Goal: Transaction & Acquisition: Purchase product/service

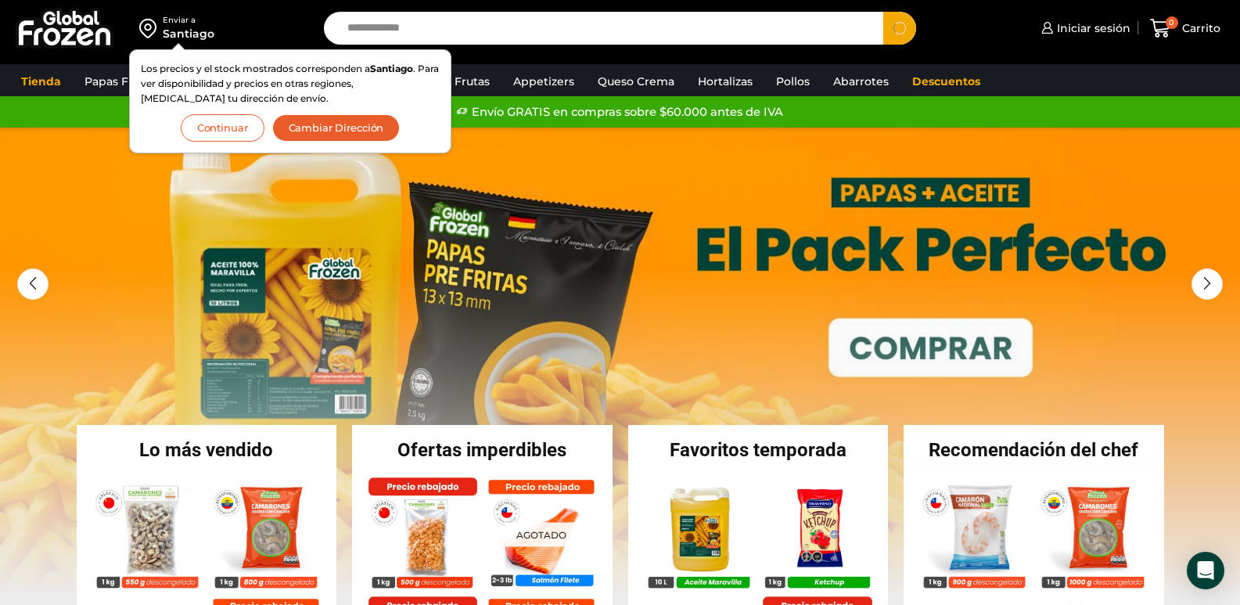
click at [883, 12] on button "Search" at bounding box center [899, 28] width 33 height 33
click at [200, 134] on button "Continuar" at bounding box center [223, 127] width 84 height 27
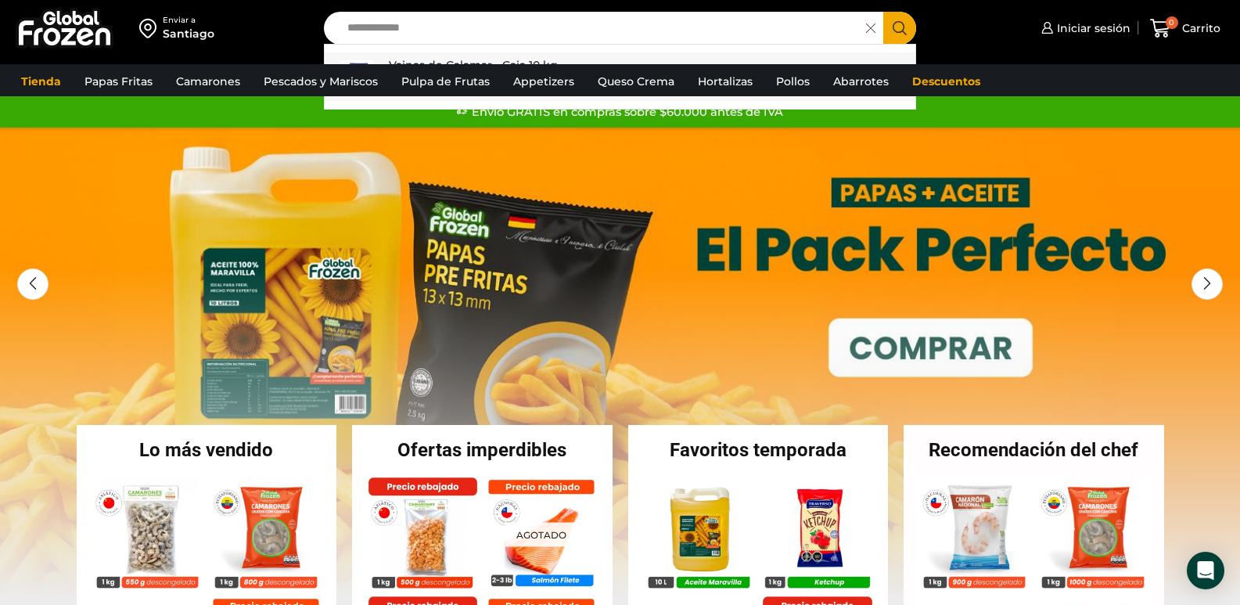
click at [582, 59] on link "Vainas de Calamar - Caja 10 kg In stock $ 5.460" at bounding box center [620, 76] width 591 height 49
type input "**********"
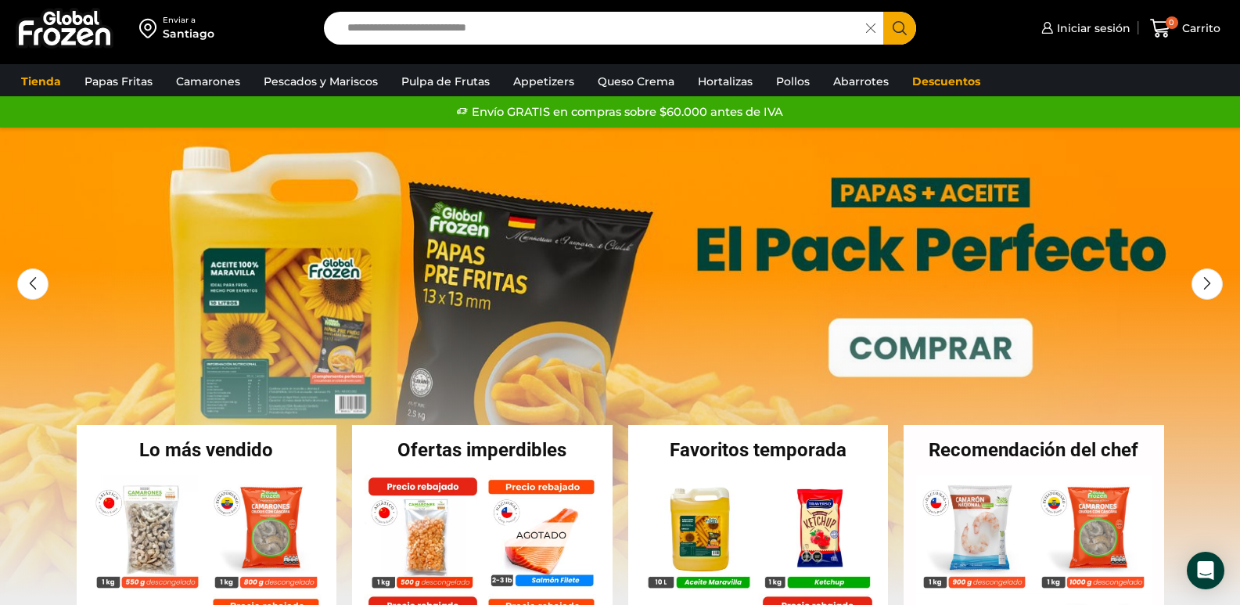
click at [896, 30] on icon "Search button" at bounding box center [900, 28] width 14 height 14
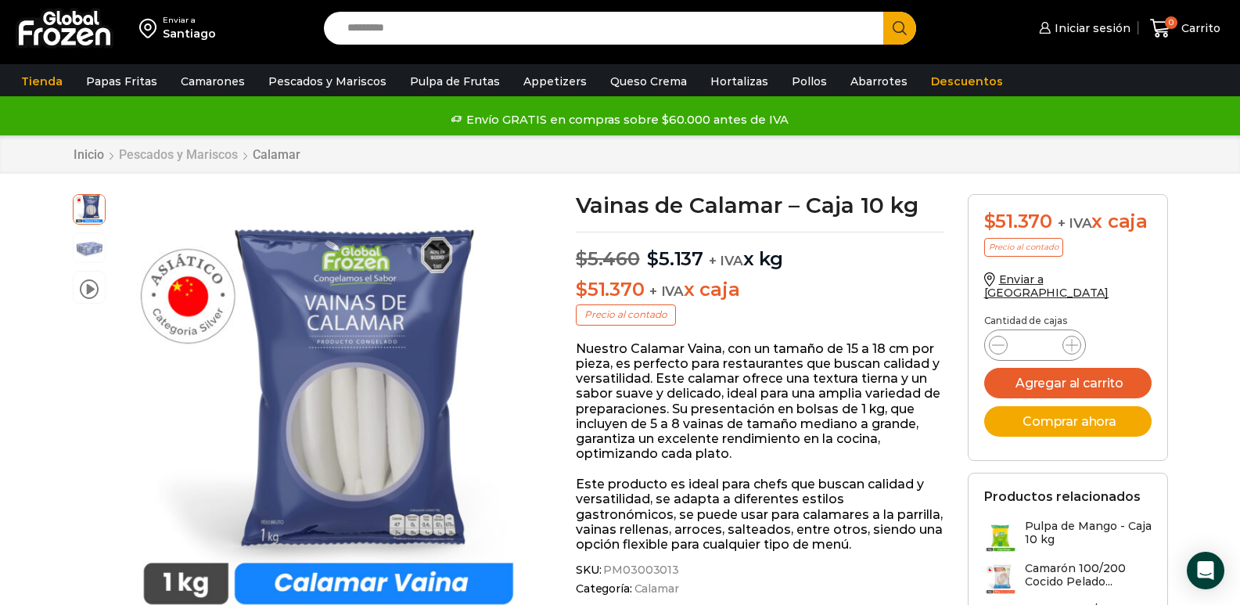
scroll to position [78, 0]
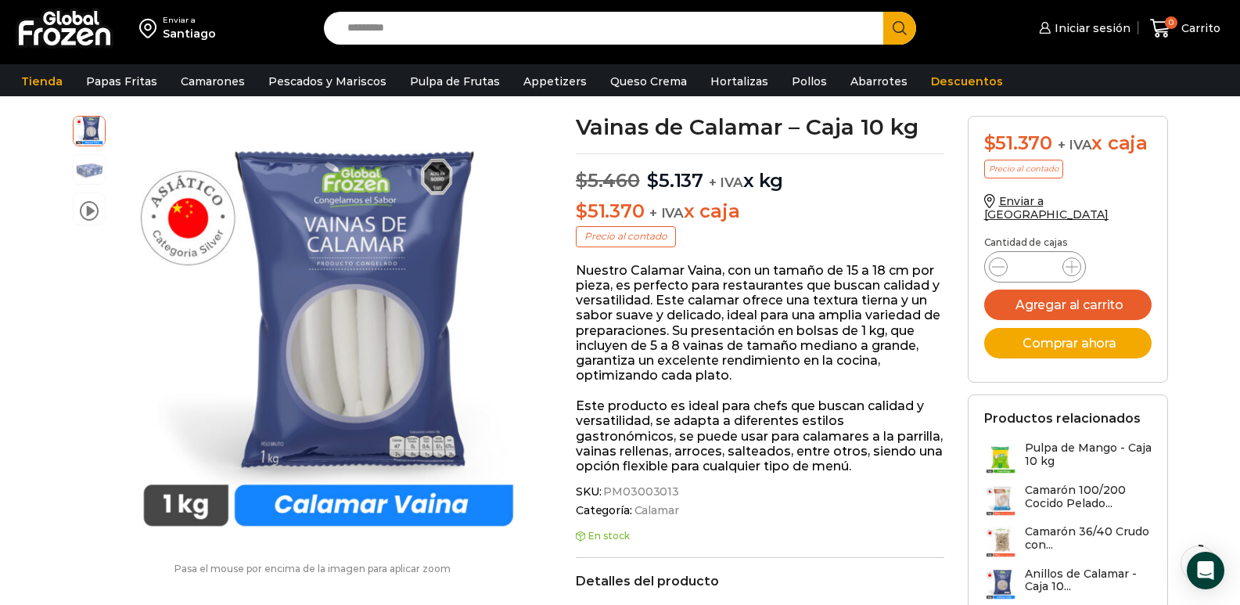
click at [178, 37] on div "Santiago" at bounding box center [189, 34] width 53 height 16
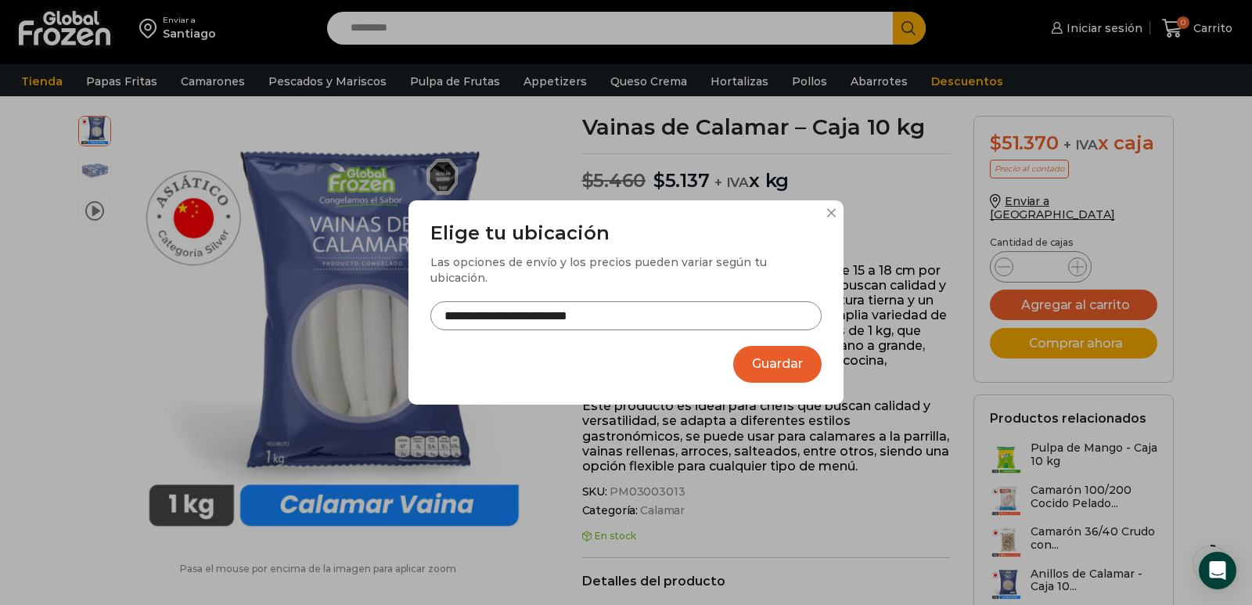
click at [773, 355] on button "Guardar" at bounding box center [777, 364] width 88 height 37
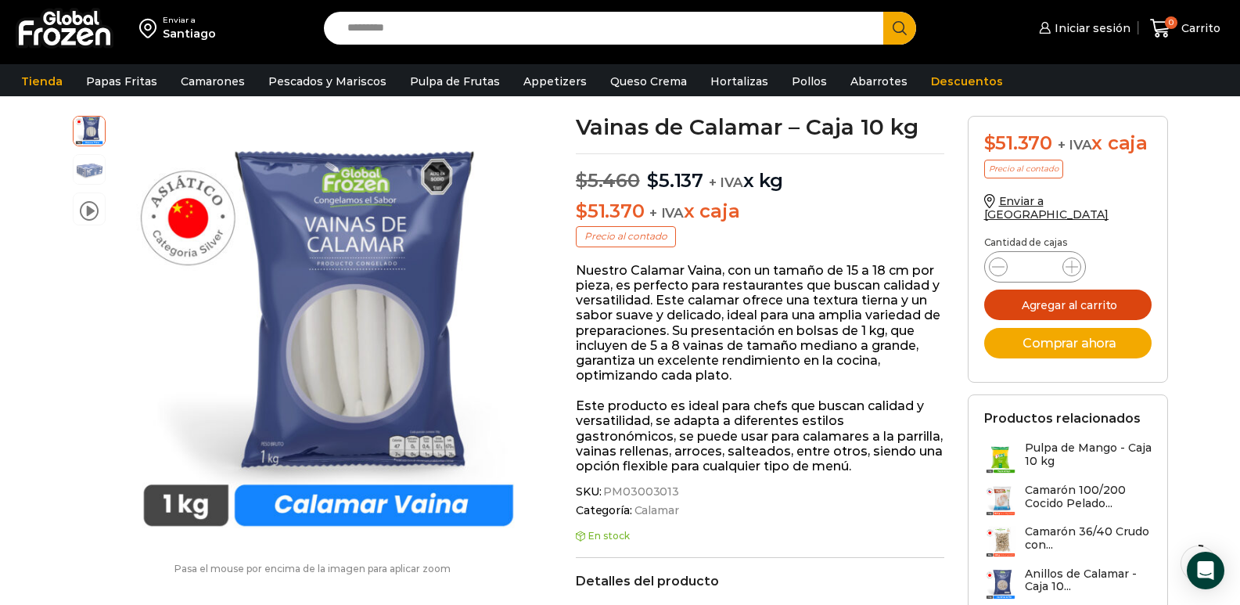
click at [997, 289] on button "Agregar al carrito" at bounding box center [1067, 304] width 167 height 31
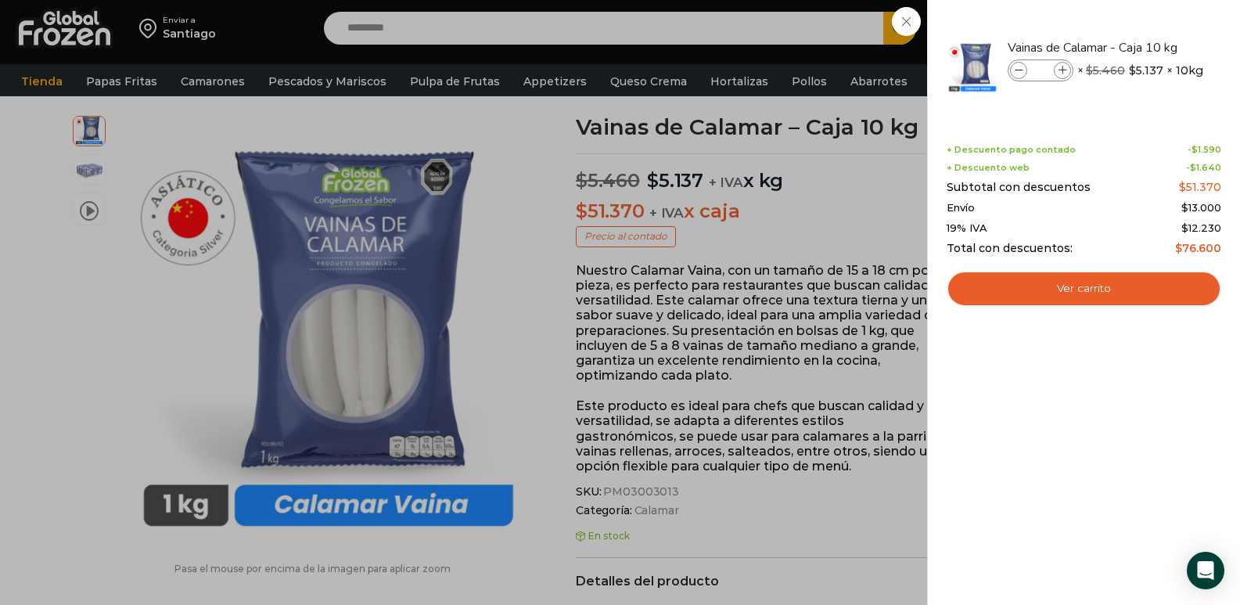
click at [1146, 47] on div "1 [GEOGRAPHIC_DATA] 1 1 Shopping Cart *" at bounding box center [1185, 28] width 78 height 37
